Goal: Task Accomplishment & Management: Manage account settings

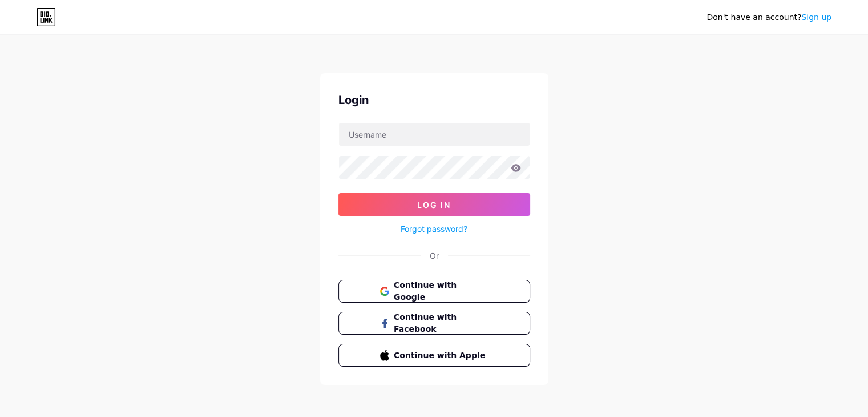
click at [422, 293] on span "Continue with Google" at bounding box center [441, 291] width 94 height 24
